Goal: Check status: Check status

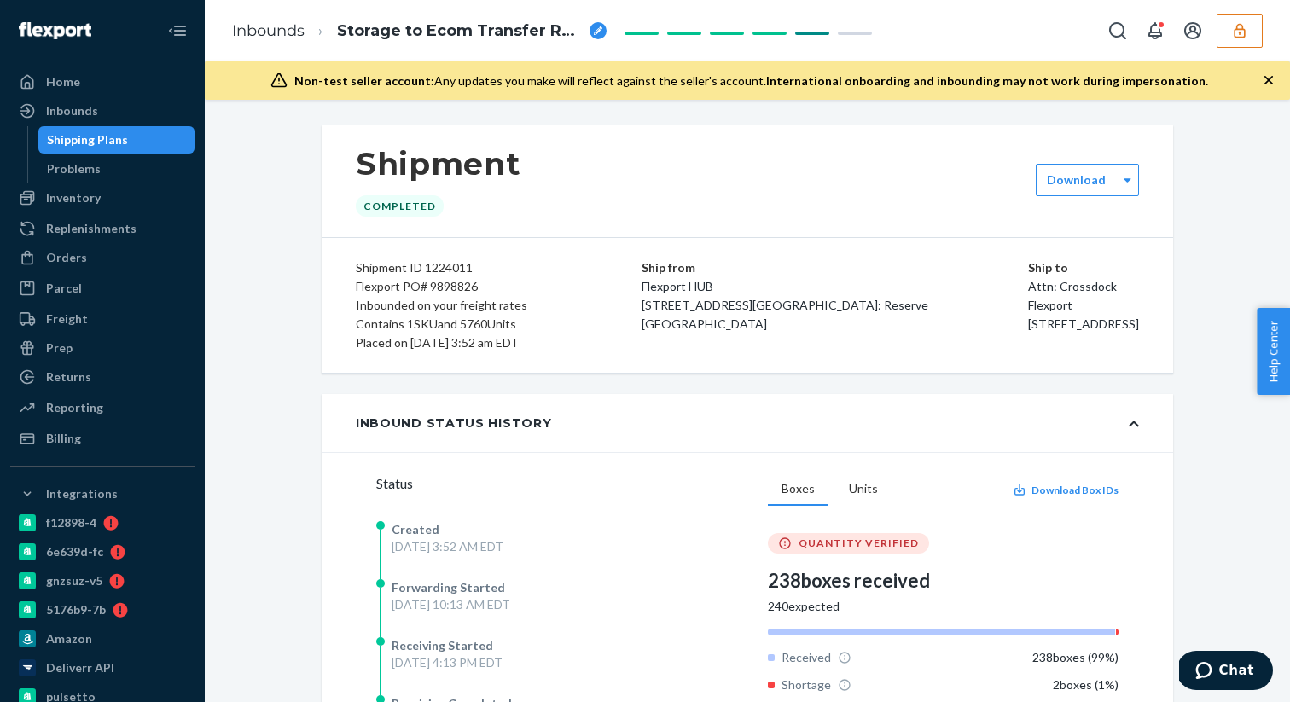
click at [1240, 25] on icon "button" at bounding box center [1239, 30] width 17 height 17
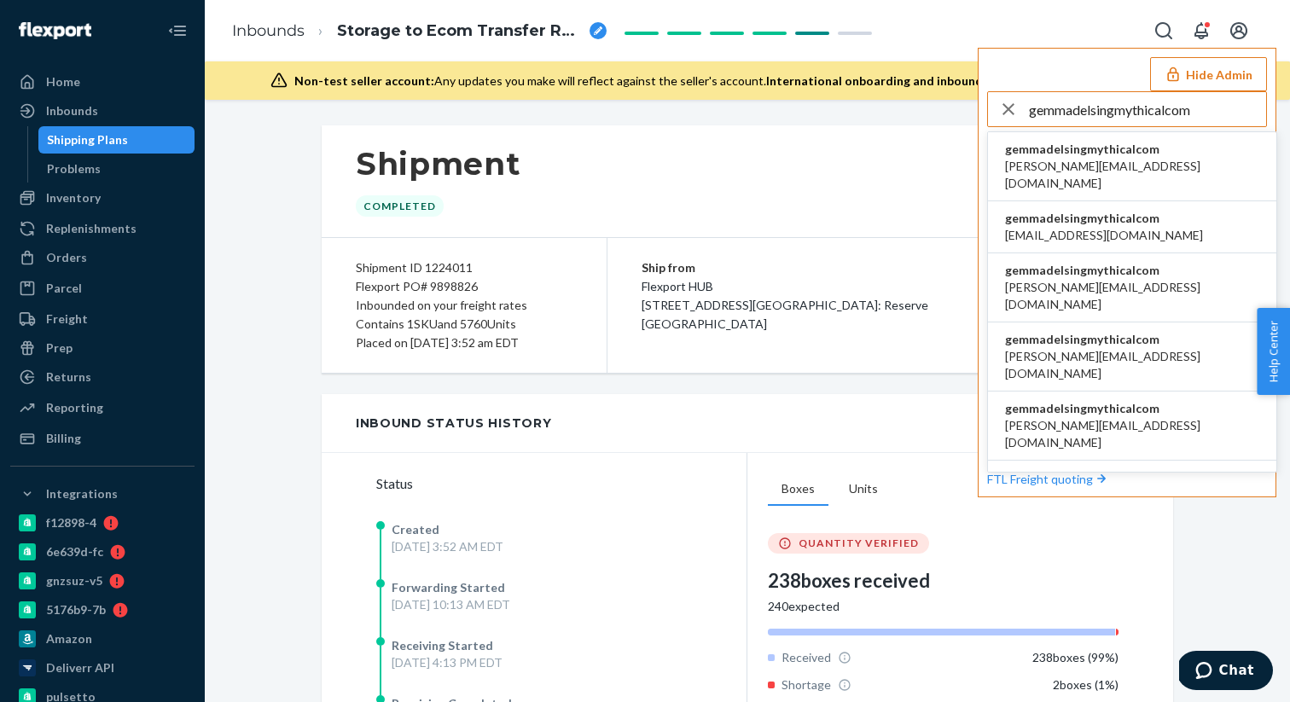
type input "gemmadelsingmythicalcom"
click at [1054, 166] on span "a.castaneda@aventus.com" at bounding box center [1132, 175] width 254 height 34
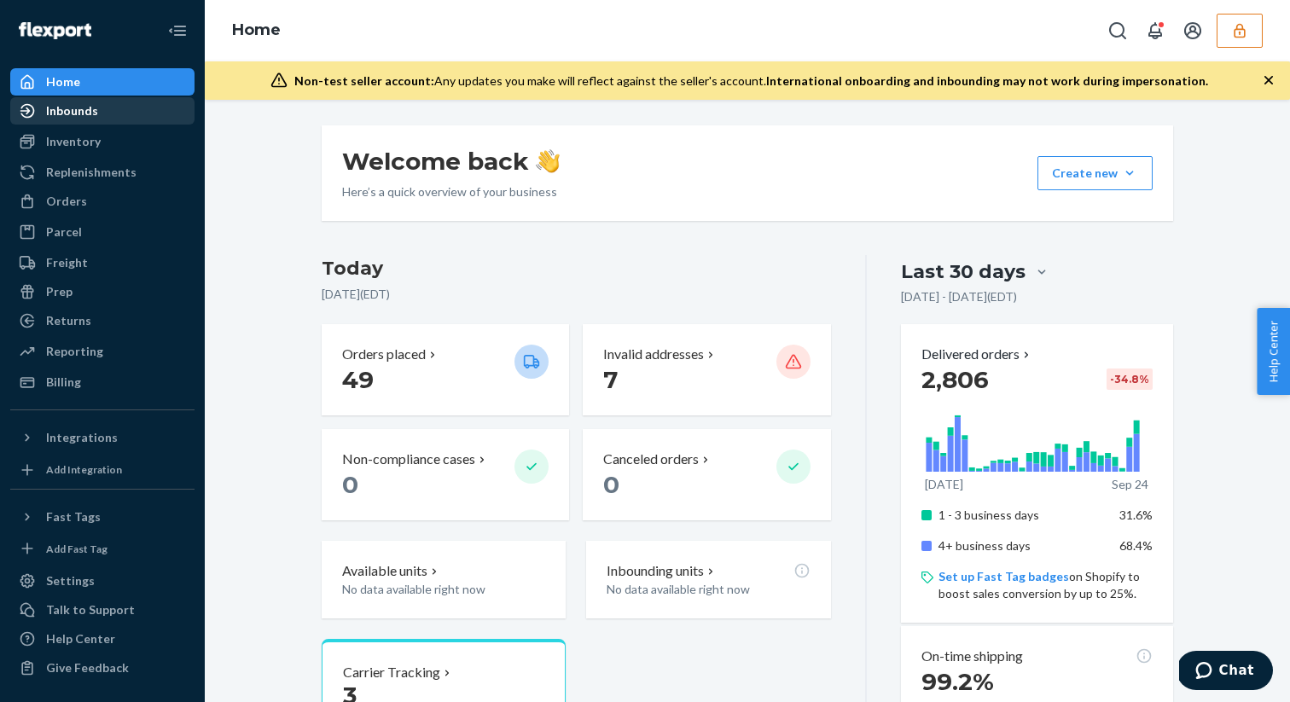
click at [134, 123] on link "Inbounds" at bounding box center [102, 110] width 184 height 27
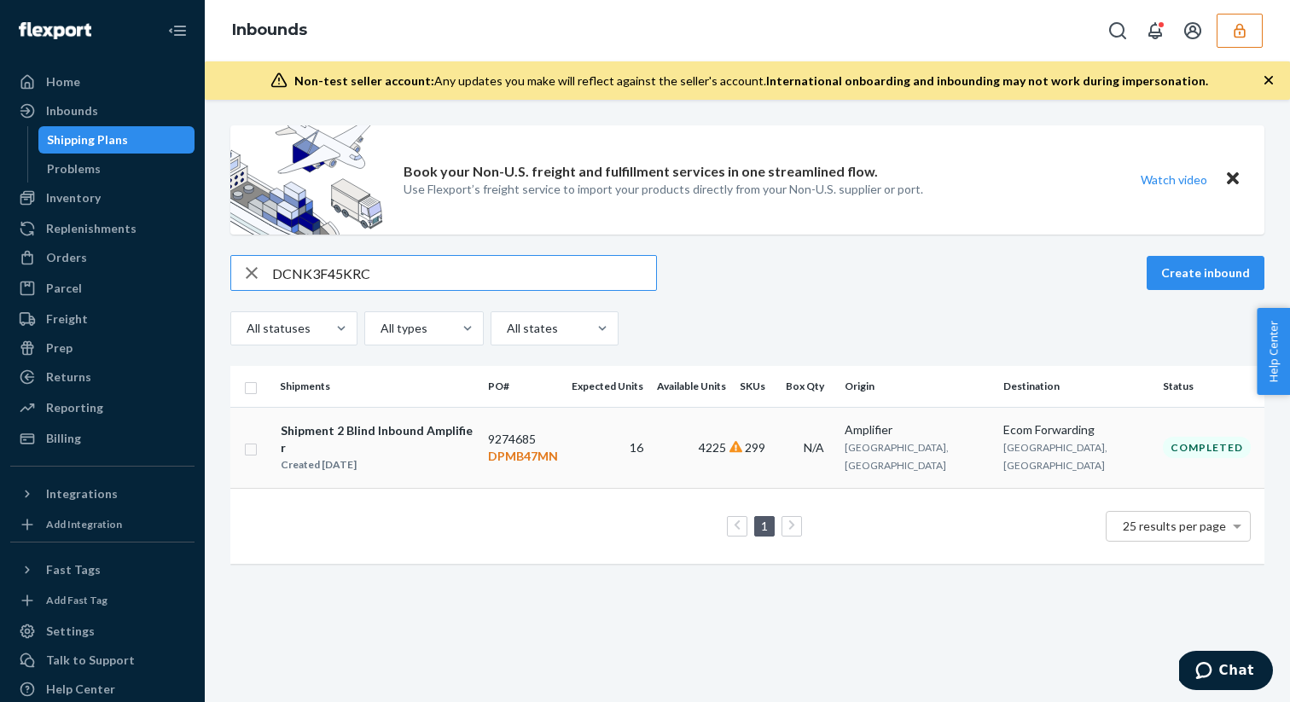
type input "DCNK3F45KRC"
click at [439, 457] on div "Created [DATE]" at bounding box center [377, 465] width 193 height 17
